Goal: Information Seeking & Learning: Learn about a topic

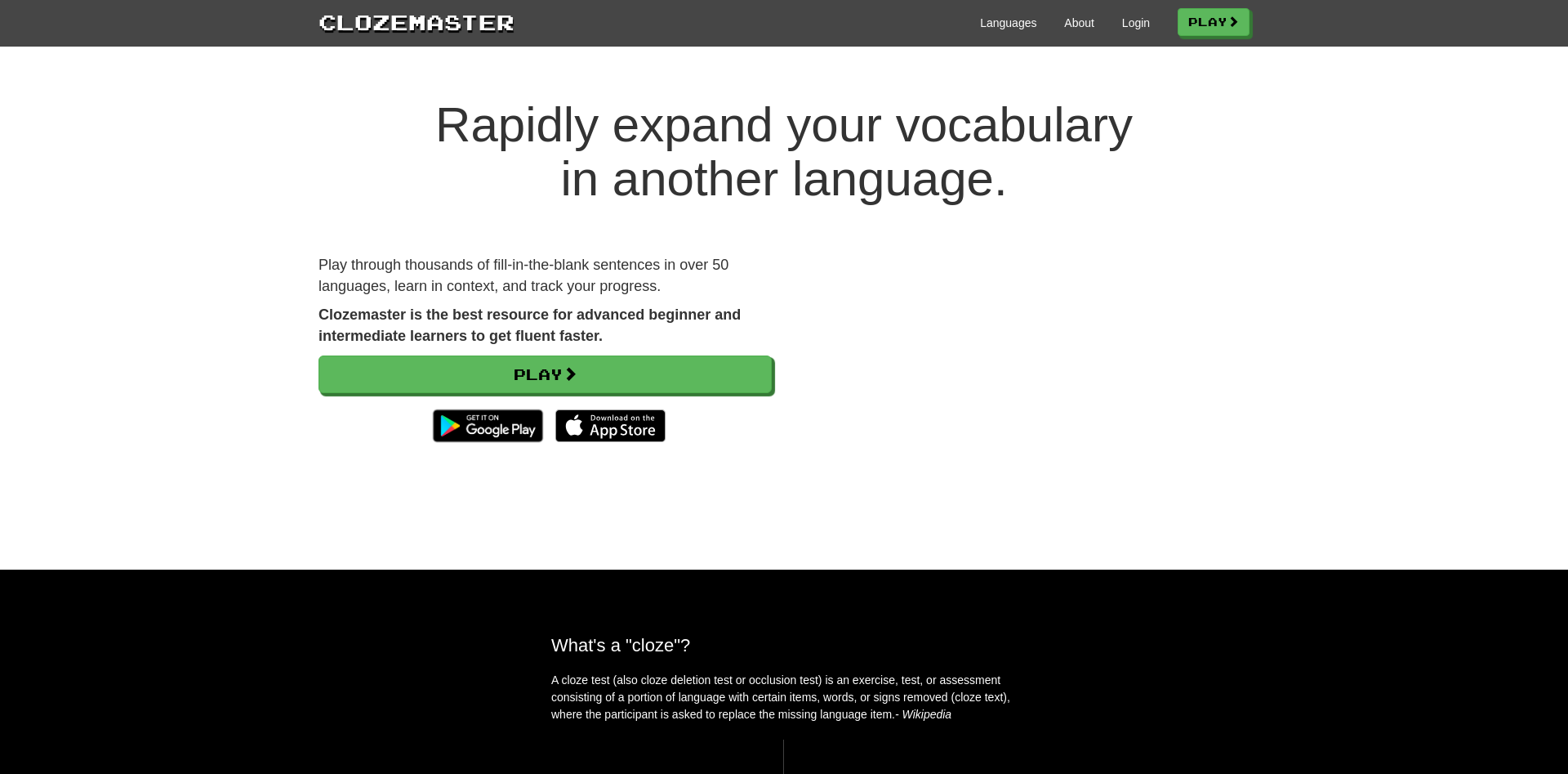
click at [636, 353] on div "Play through thousands of fill-in-the-blank sentences in over 50 languages, lea…" at bounding box center [544, 361] width 478 height 212
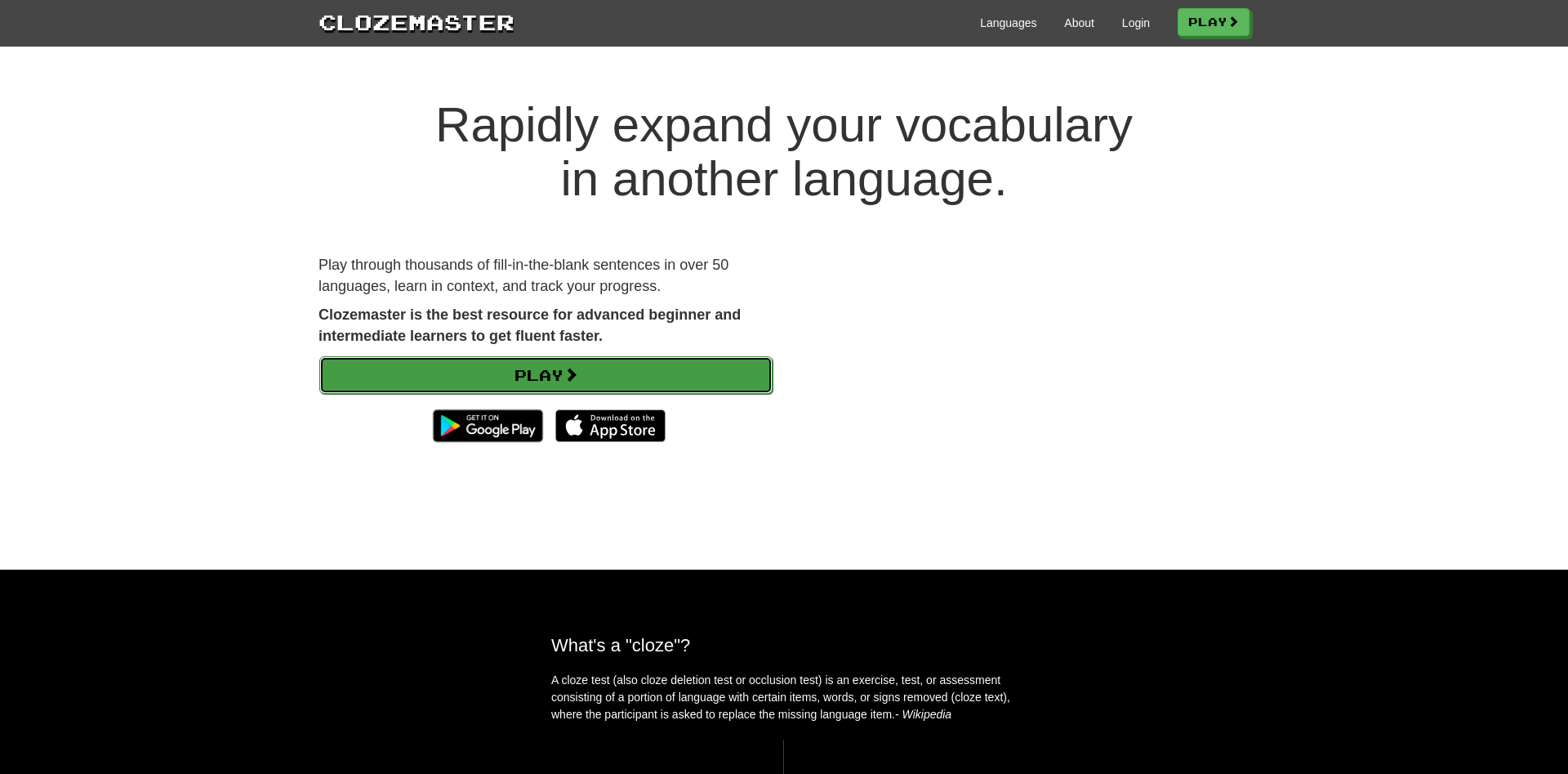
click at [569, 369] on link "Play" at bounding box center [546, 375] width 453 height 37
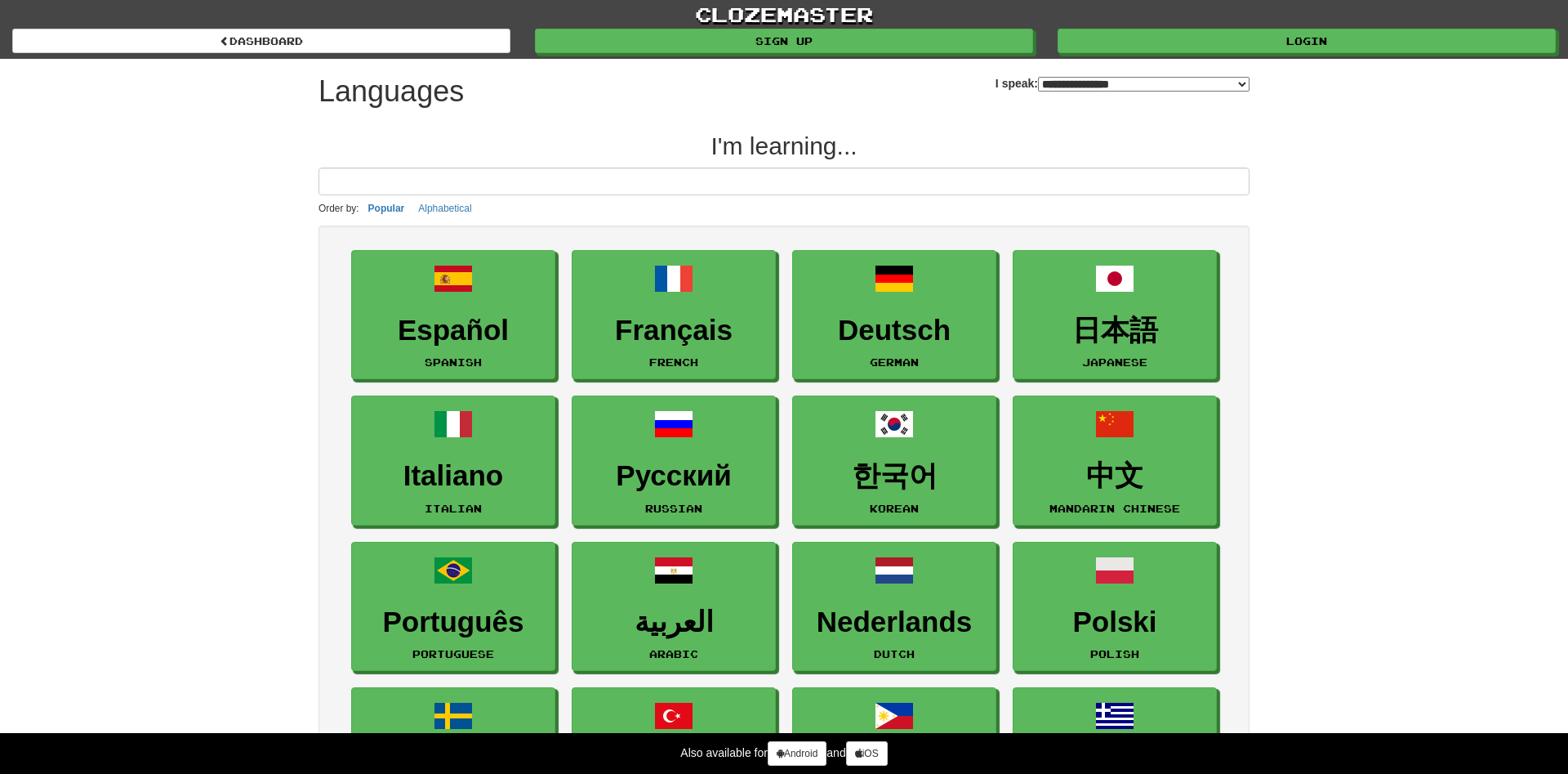
select select "*******"
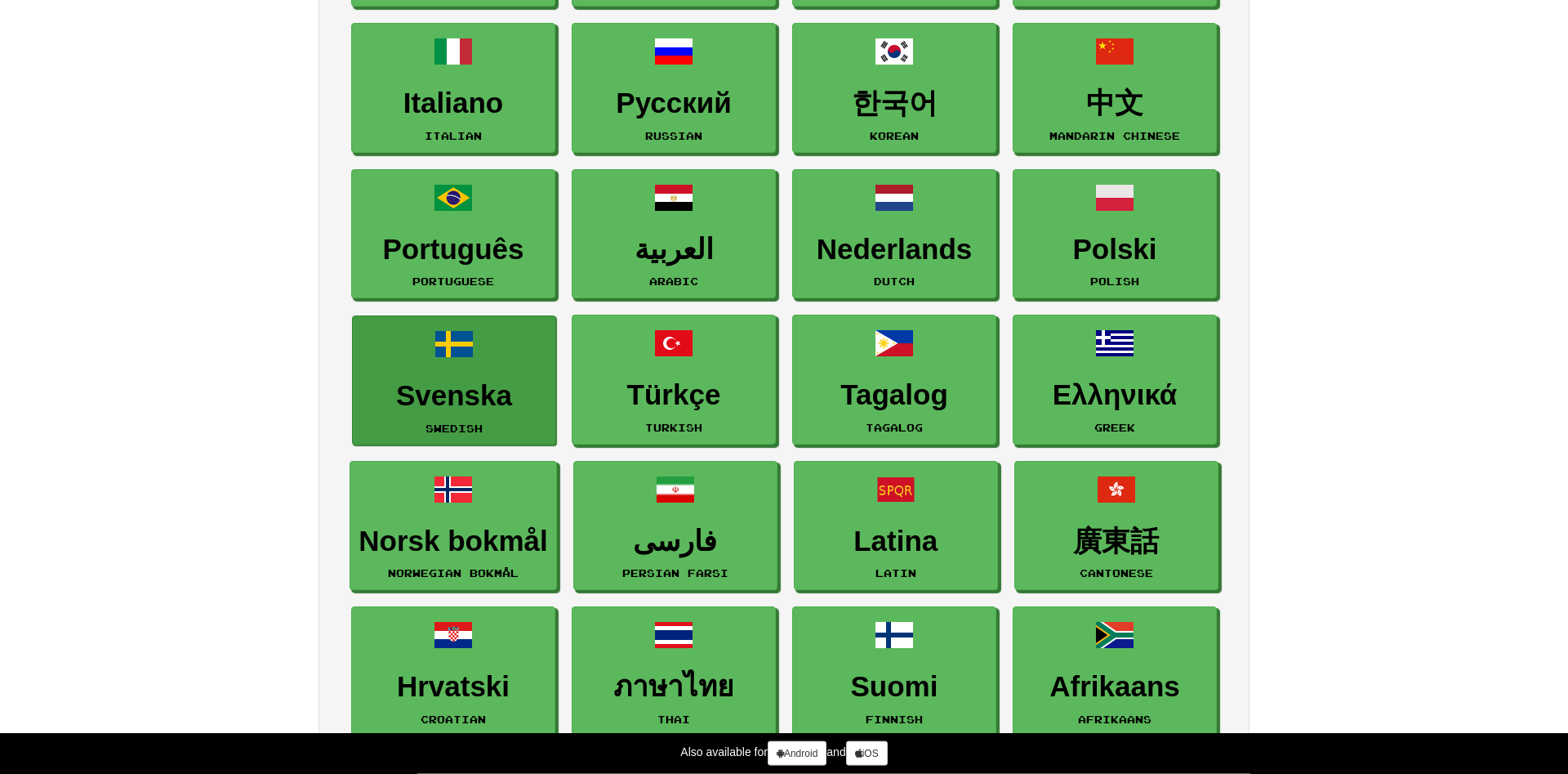
scroll to position [500, 0]
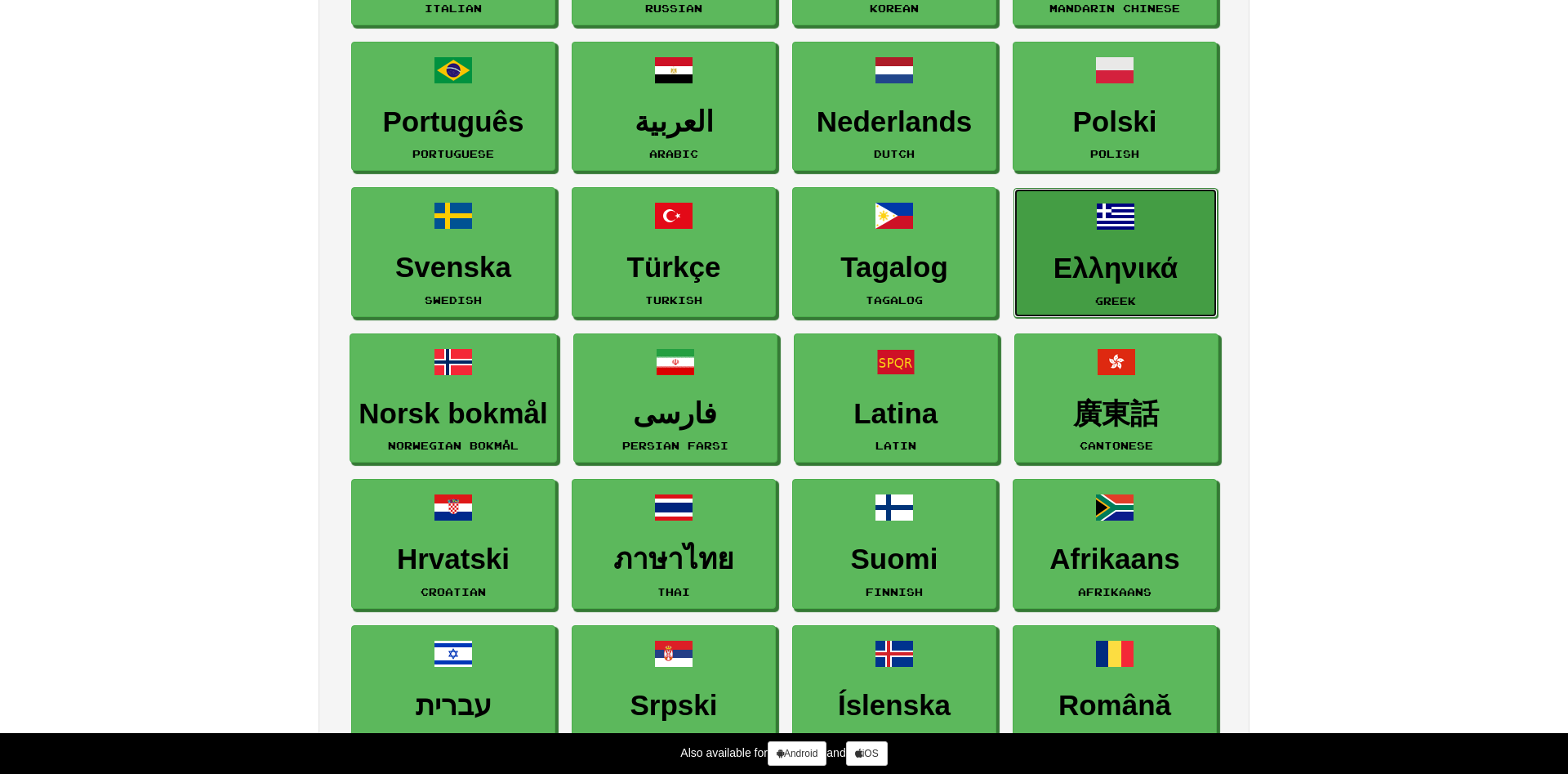
click at [1108, 233] on span at bounding box center [1116, 217] width 39 height 39
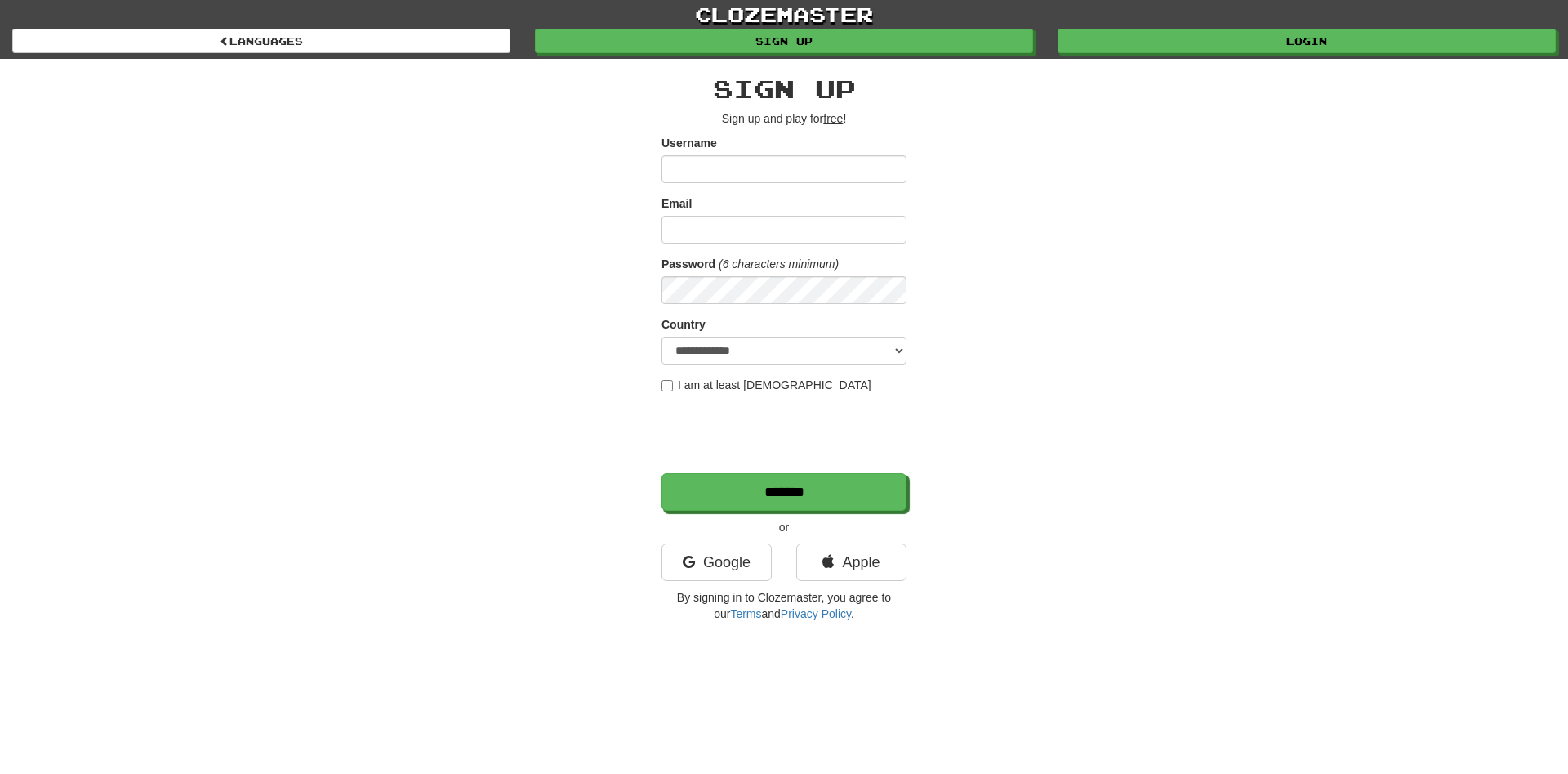
click at [720, 173] on input "Username" at bounding box center [784, 169] width 245 height 27
click at [716, 547] on link "Google" at bounding box center [717, 562] width 110 height 37
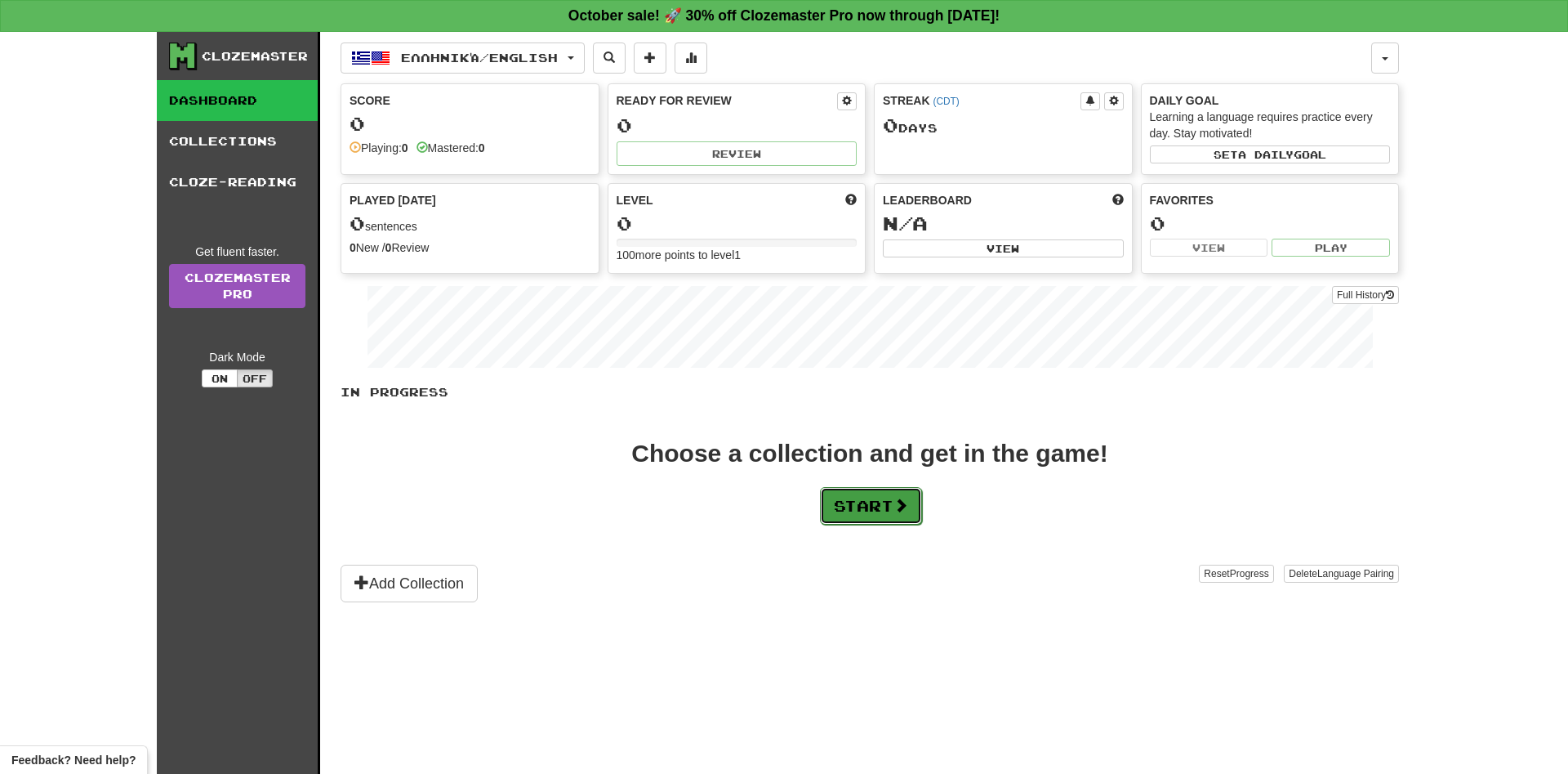
click at [891, 507] on button "Start" at bounding box center [871, 505] width 102 height 37
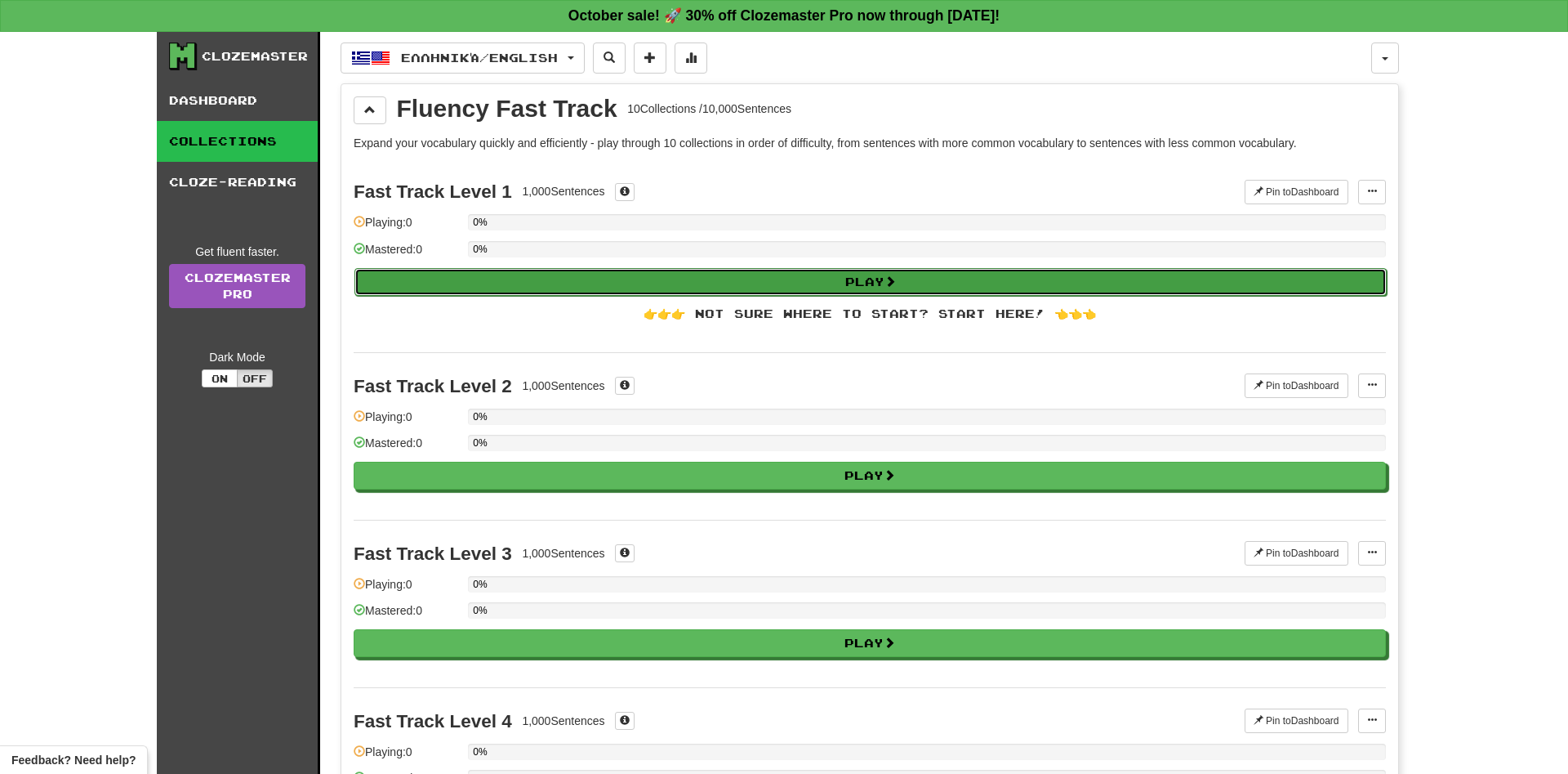
click at [678, 292] on button "Play" at bounding box center [870, 282] width 1033 height 27
select select "**"
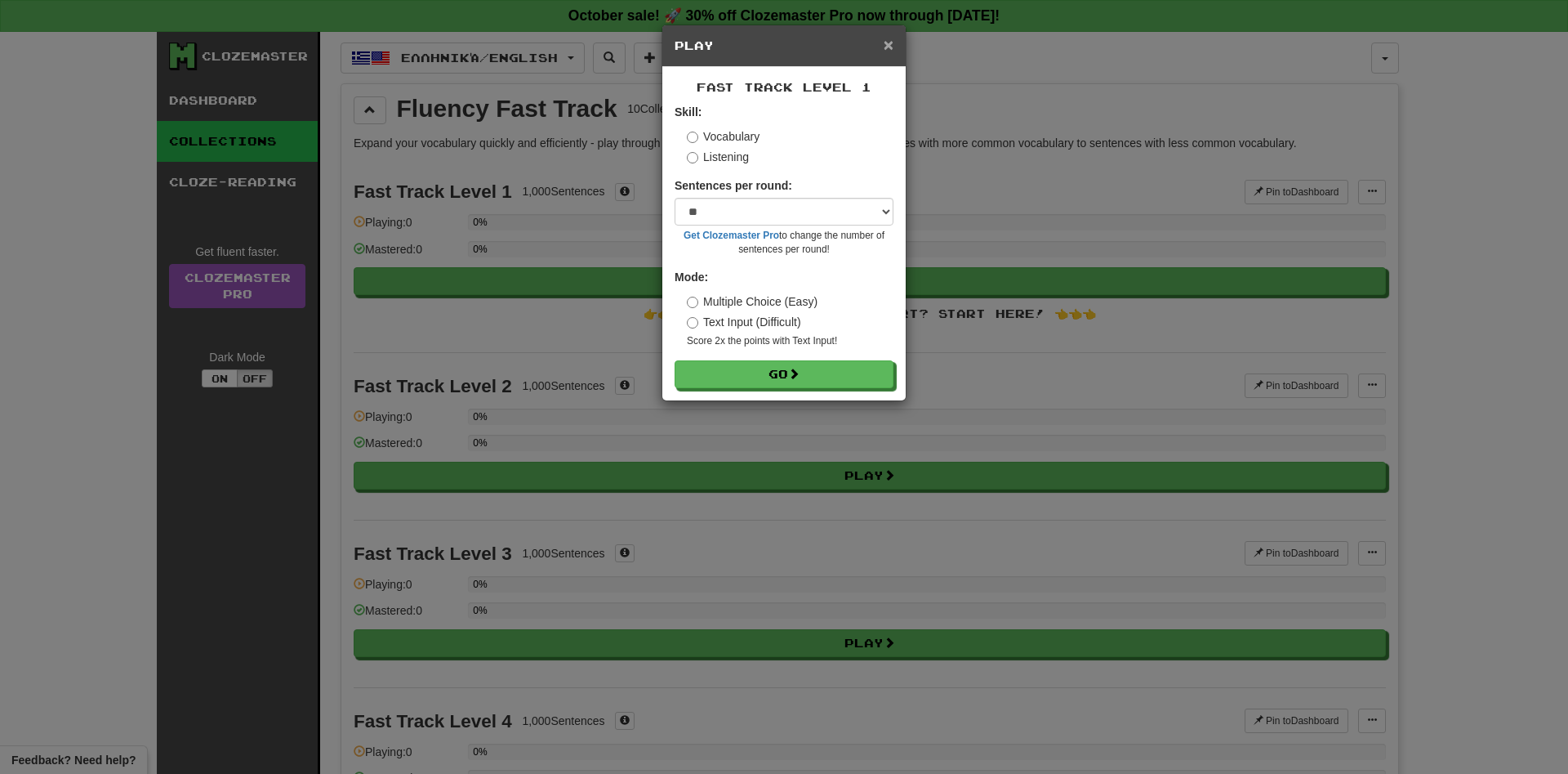
click at [885, 43] on span "×" at bounding box center [888, 44] width 10 height 19
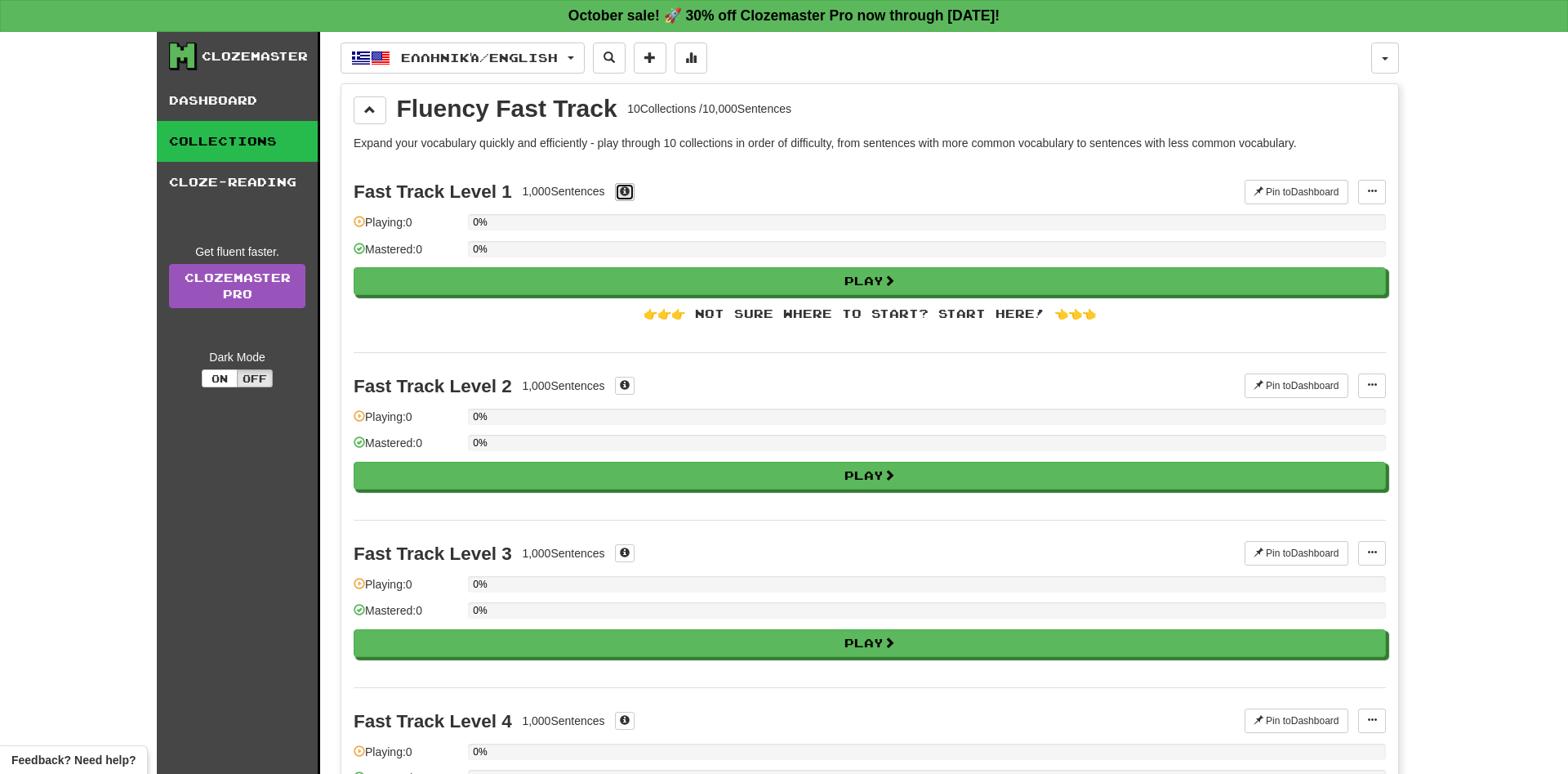
click at [625, 192] on span at bounding box center [625, 191] width 10 height 10
click at [625, 199] on button at bounding box center [625, 192] width 20 height 18
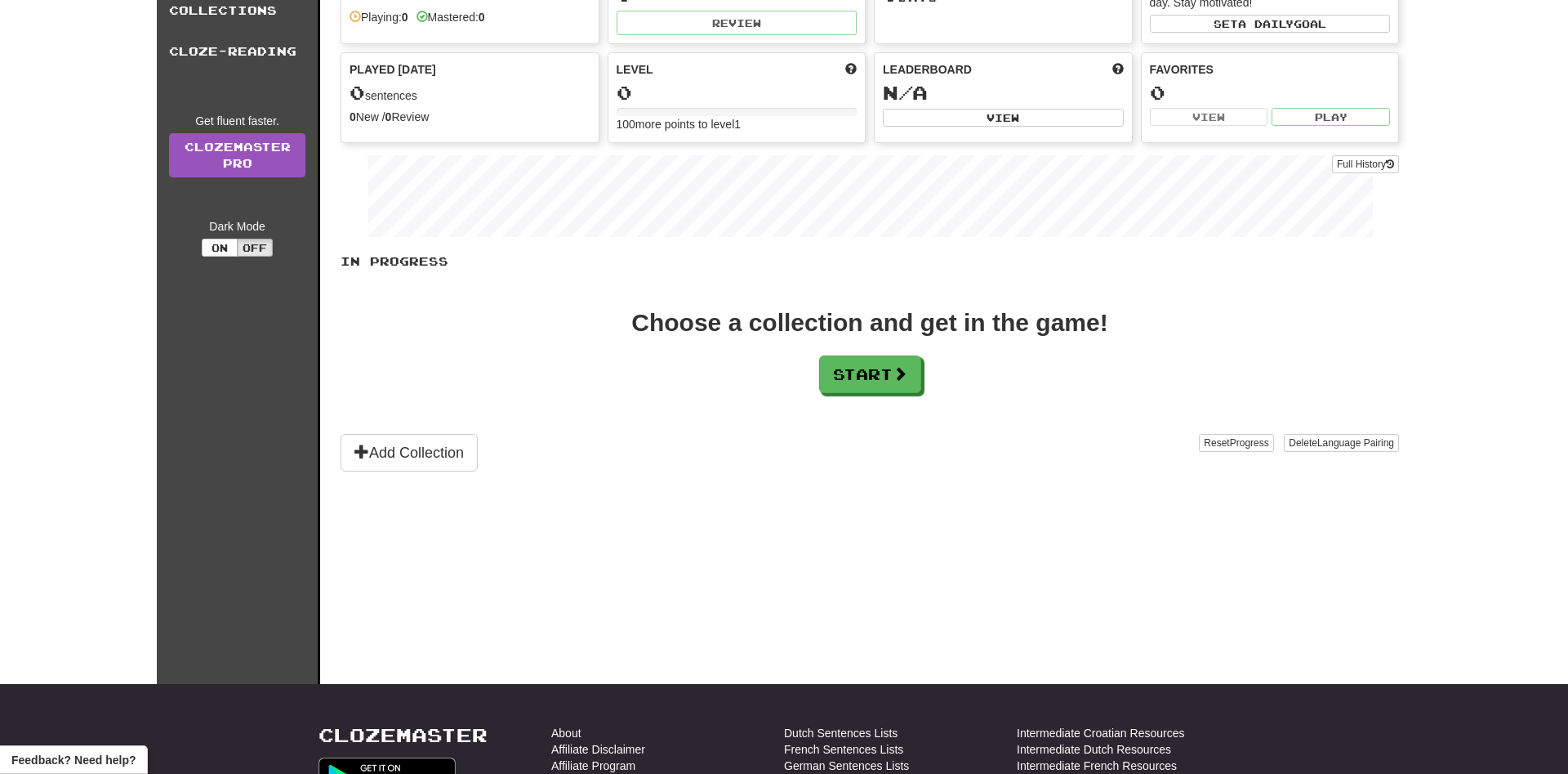
scroll to position [250, 0]
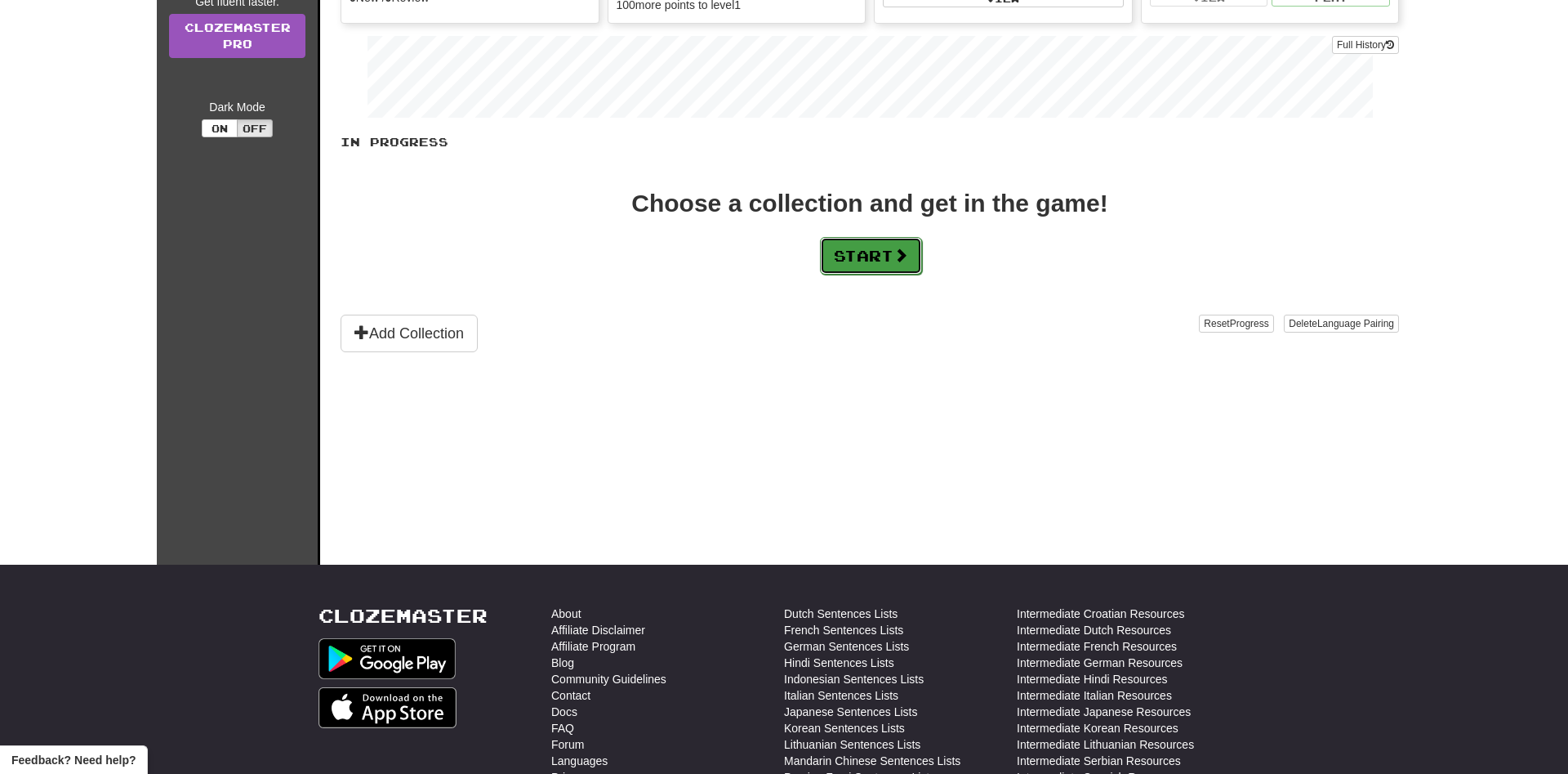
click at [852, 260] on button "Start" at bounding box center [871, 256] width 102 height 37
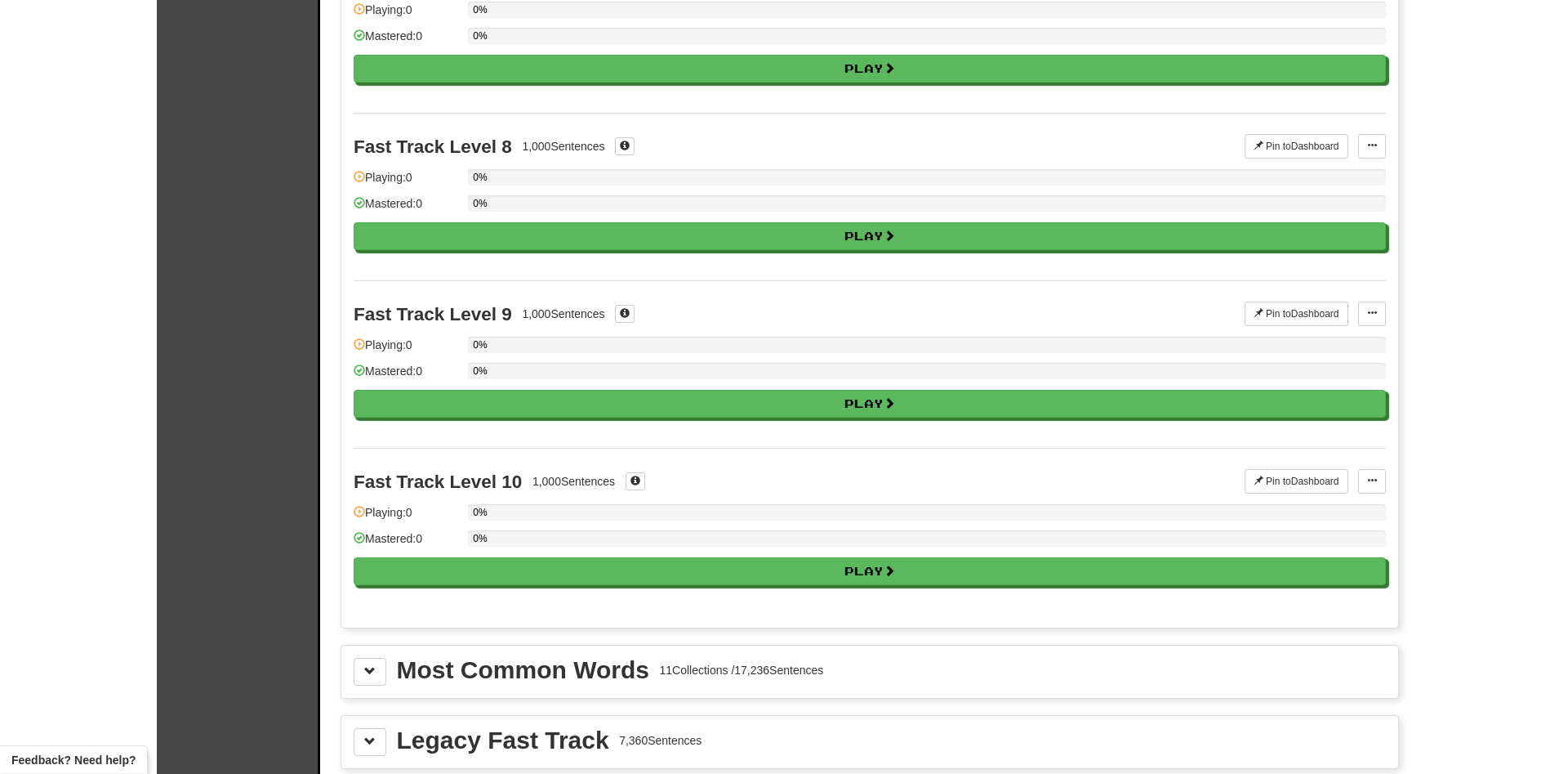
scroll to position [0, 0]
